Goal: Navigation & Orientation: Find specific page/section

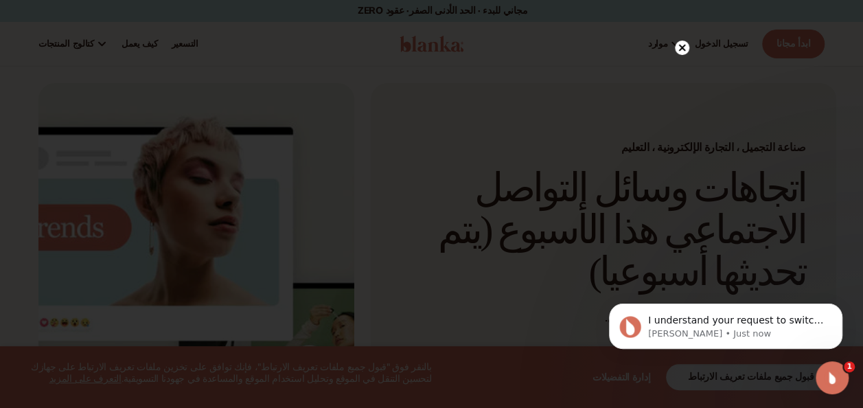
click at [683, 49] on icon at bounding box center [682, 47] width 7 height 7
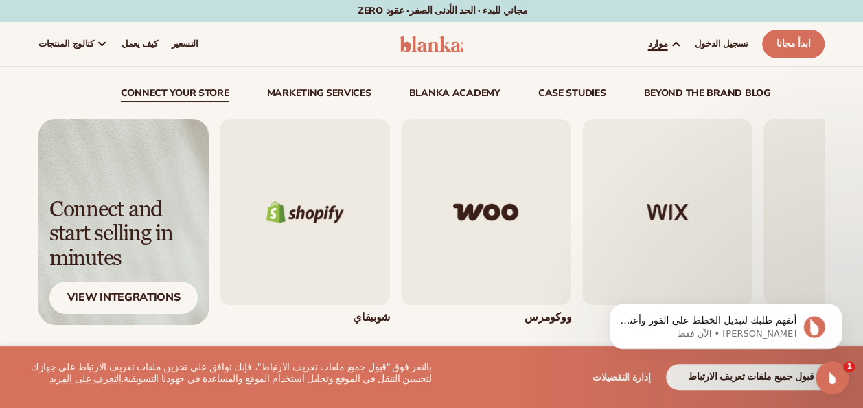
click at [319, 213] on img "1 / 5" at bounding box center [305, 212] width 170 height 186
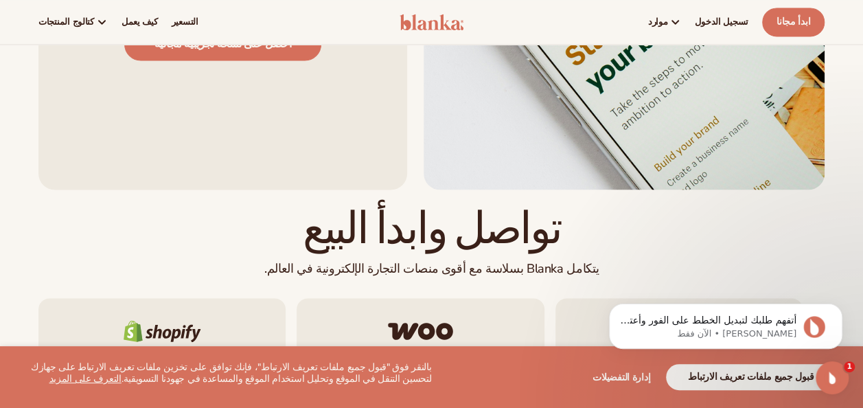
scroll to position [1068, 0]
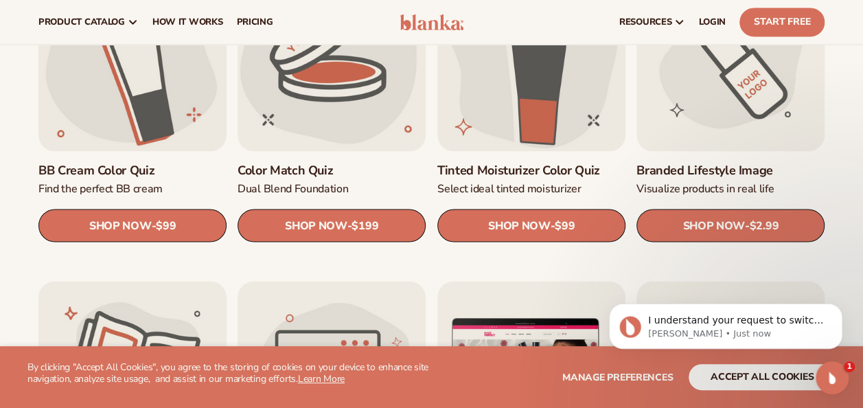
scroll to position [1115, 0]
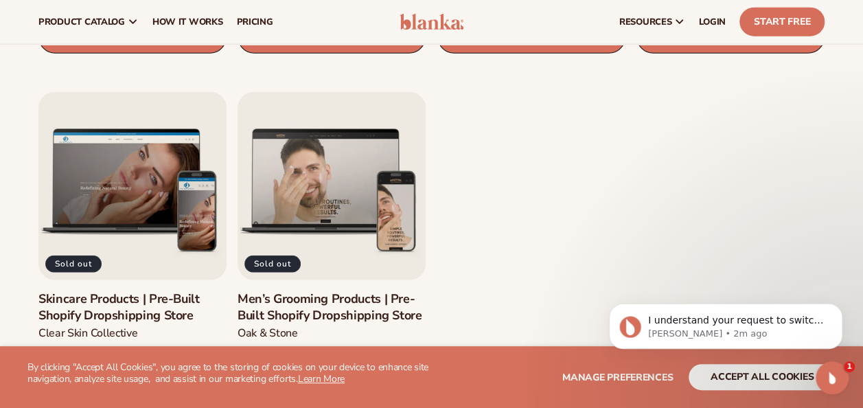
scroll to position [1668, 0]
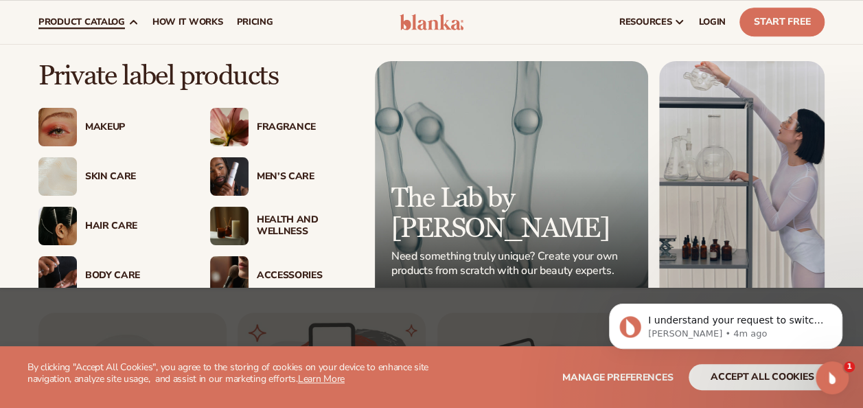
click at [91, 19] on span "product catalog" at bounding box center [81, 21] width 87 height 11
click at [80, 126] on div "Makeup" at bounding box center [130, 128] width 106 height 12
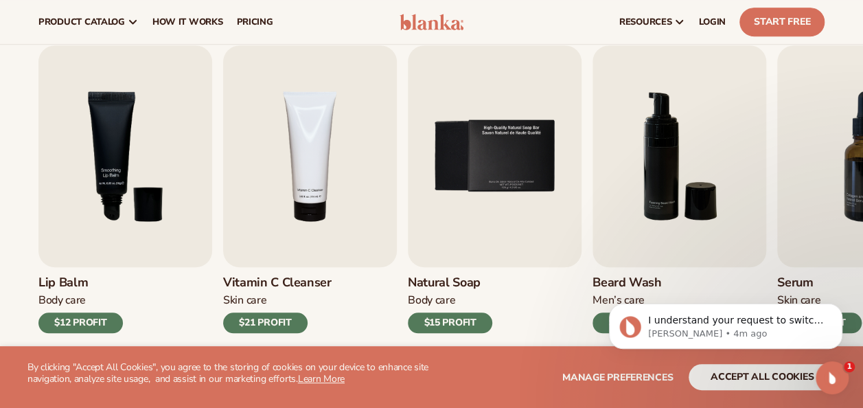
scroll to position [435, 0]
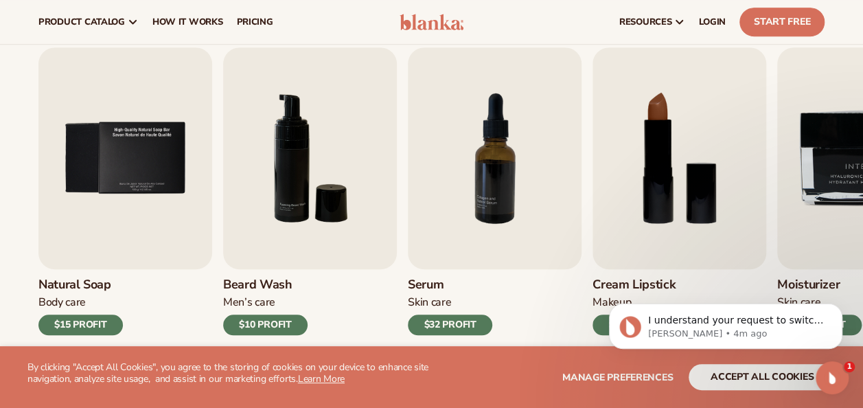
click at [383, 121] on img "6 / 9" at bounding box center [310, 158] width 174 height 222
click at [341, 231] on img "6 / 9" at bounding box center [310, 158] width 174 height 222
click at [287, 313] on div "Beard Wash Men’s Care $10 PROFIT" at bounding box center [310, 302] width 174 height 66
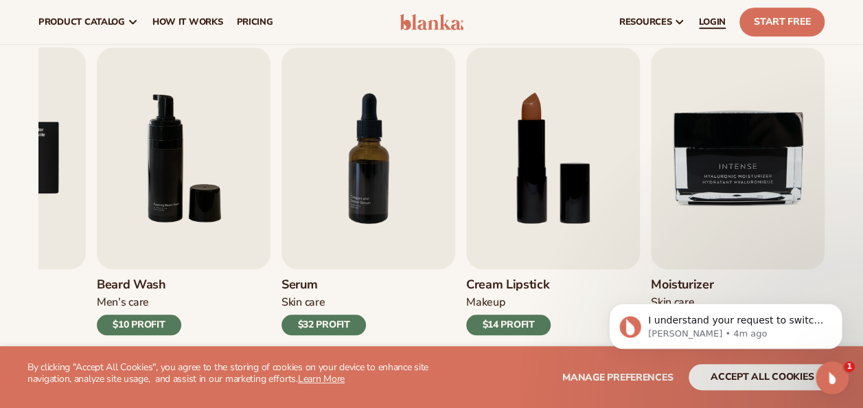
click at [701, 27] on link "LOGIN" at bounding box center [712, 22] width 41 height 44
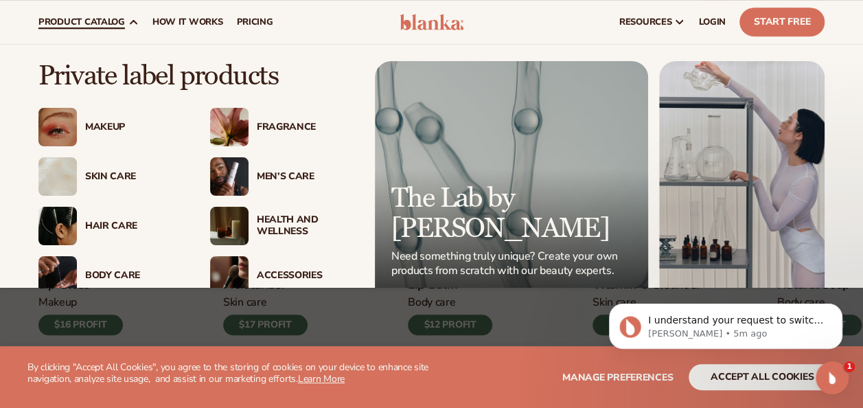
click at [65, 183] on img at bounding box center [57, 176] width 38 height 38
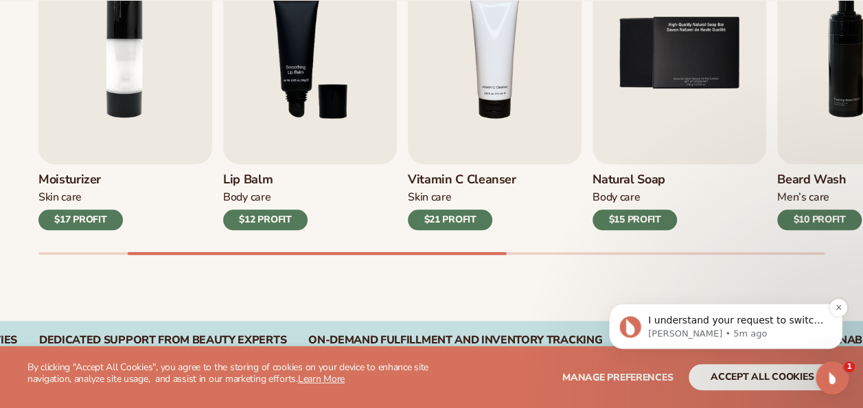
click at [717, 326] on p "I understand your request to switch plans immediately and apologize for any inc…" at bounding box center [736, 321] width 177 height 14
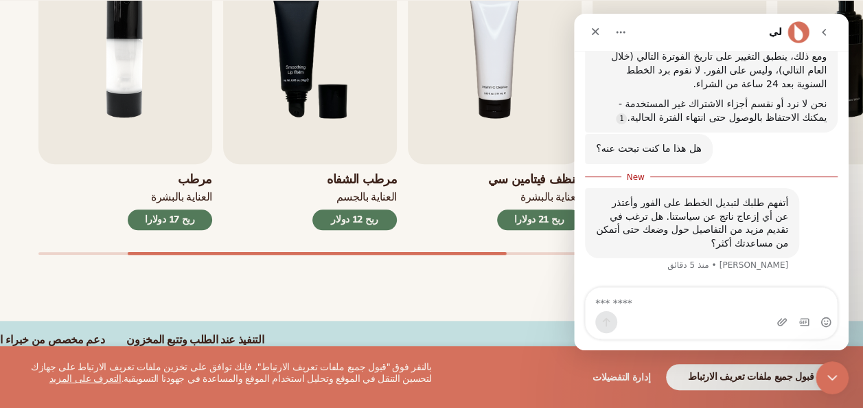
scroll to position [420, 0]
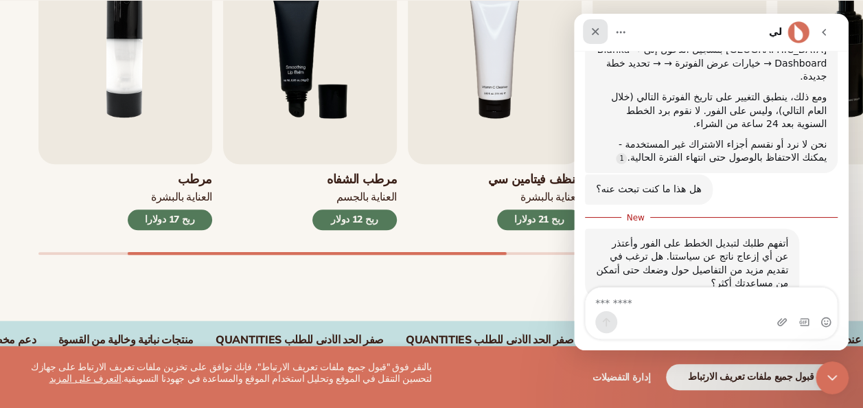
click at [589, 31] on div "غلق" at bounding box center [595, 31] width 25 height 25
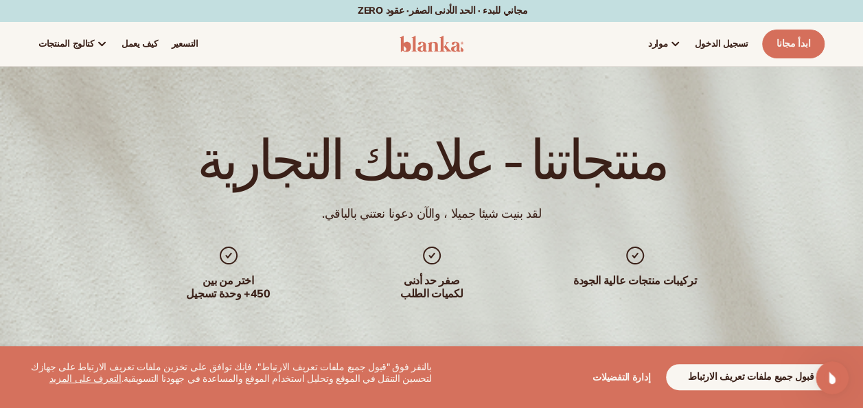
scroll to position [383, 0]
